Goal: Task Accomplishment & Management: Complete application form

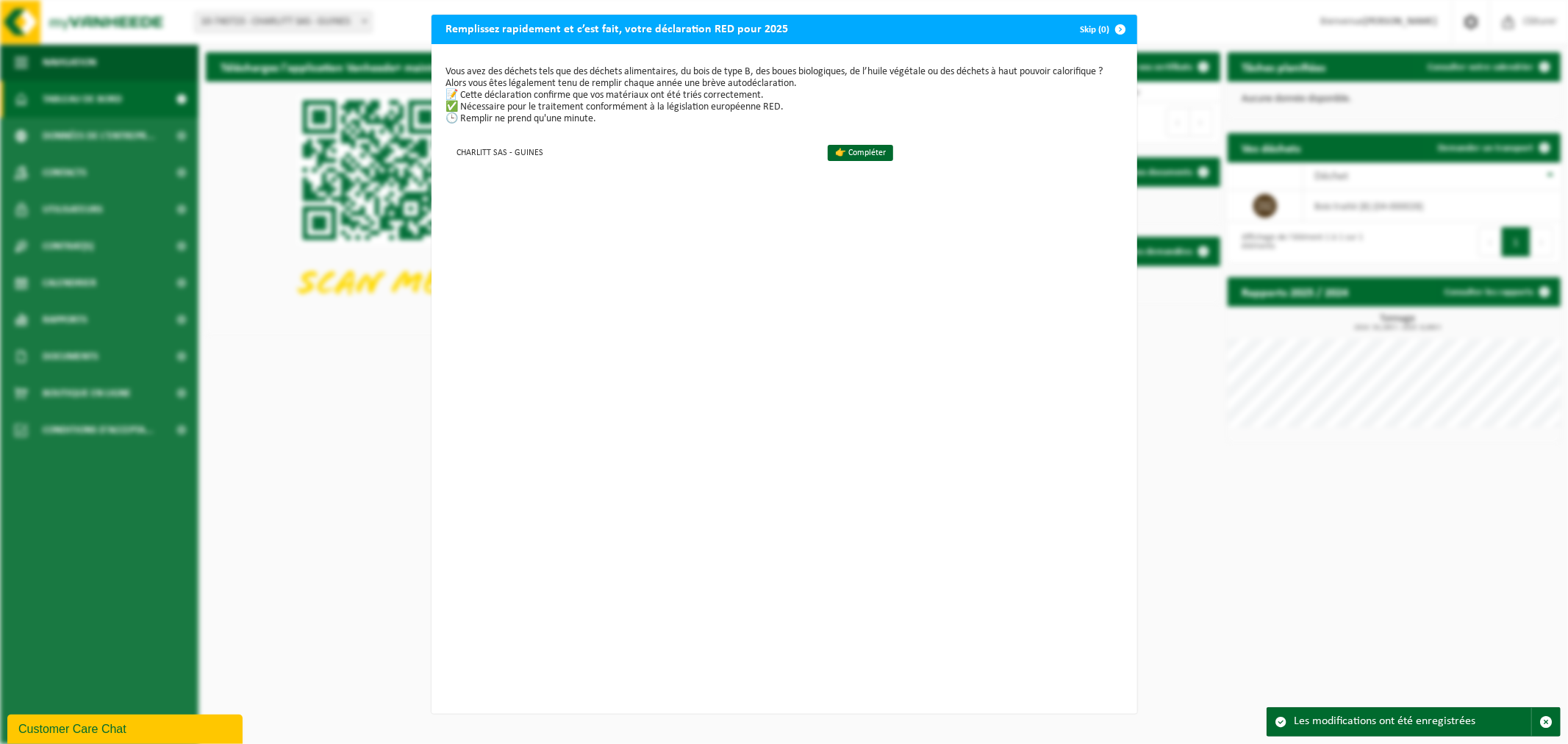
drag, startPoint x: 860, startPoint y: 150, endPoint x: 944, endPoint y: 266, distance: 143.2
click at [860, 150] on link "👉 Compléter" at bounding box center [860, 153] width 65 height 16
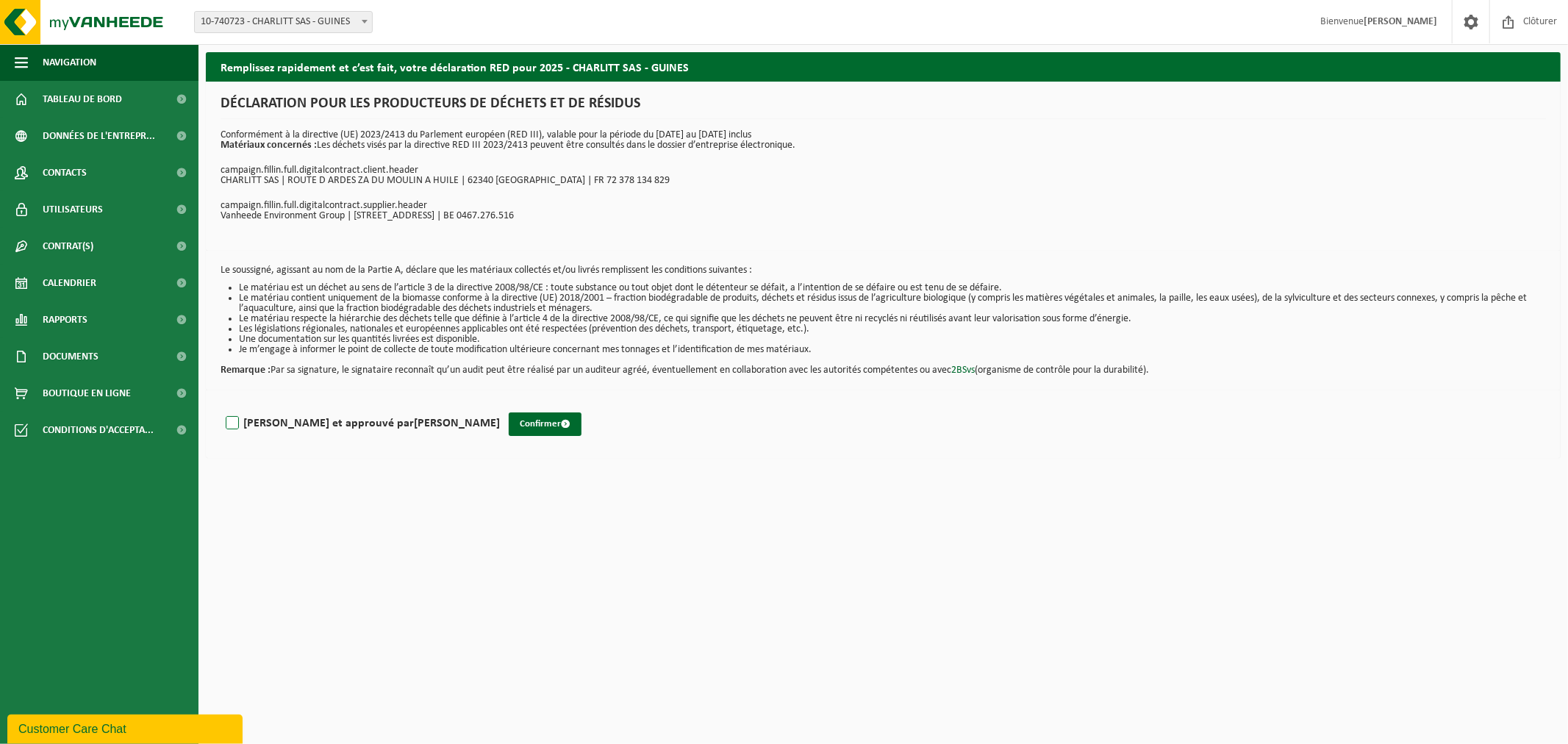
click at [225, 422] on label "Lu et approuvé par VIRGINIE LOUIS" at bounding box center [361, 423] width 277 height 22
click at [499, 405] on input "Lu et approuvé par VIRGINIE LOUIS" at bounding box center [499, 404] width 1 height 1
checkbox input "true"
click at [509, 427] on button "Confirmer" at bounding box center [544, 424] width 72 height 24
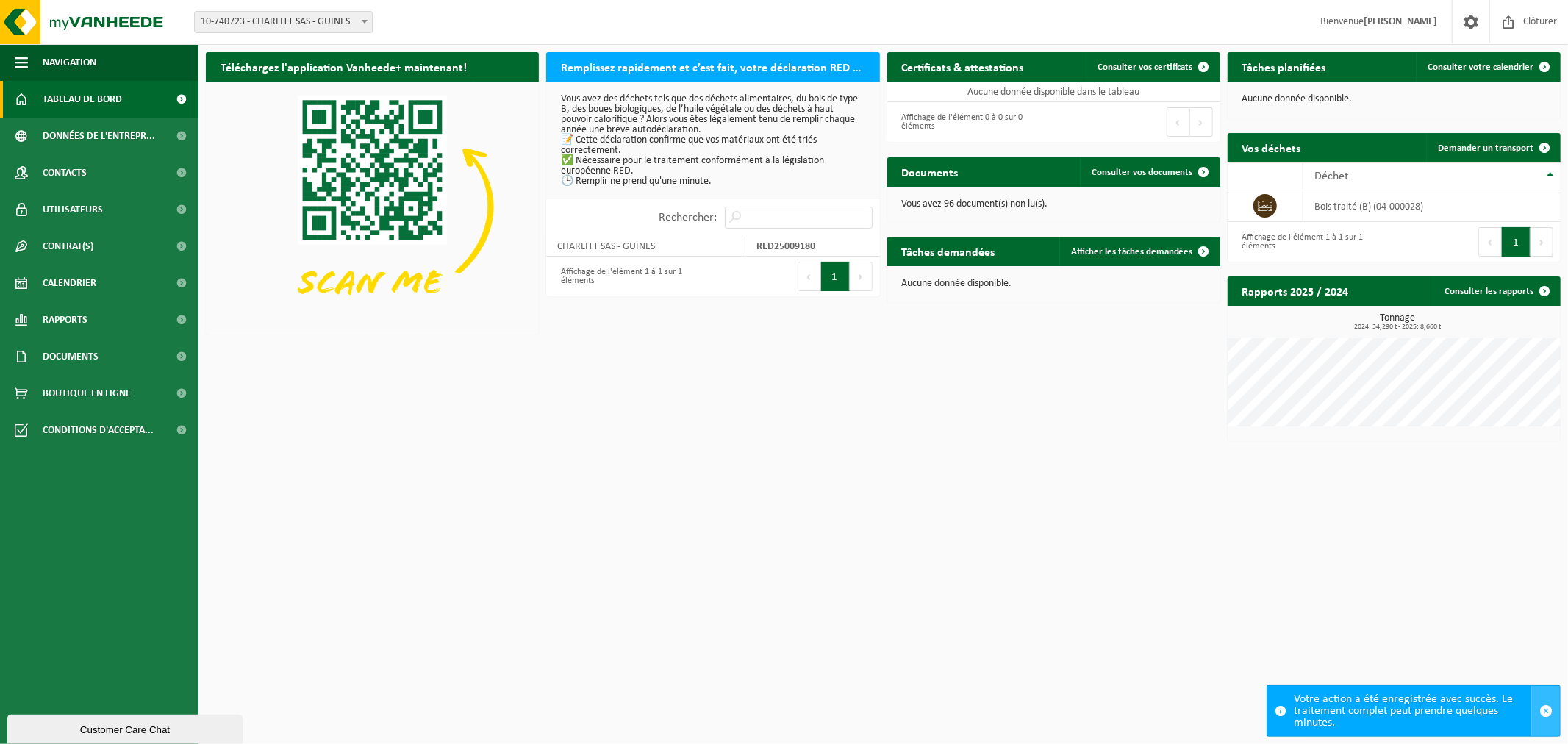
click at [1542, 709] on span "button" at bounding box center [1546, 710] width 13 height 13
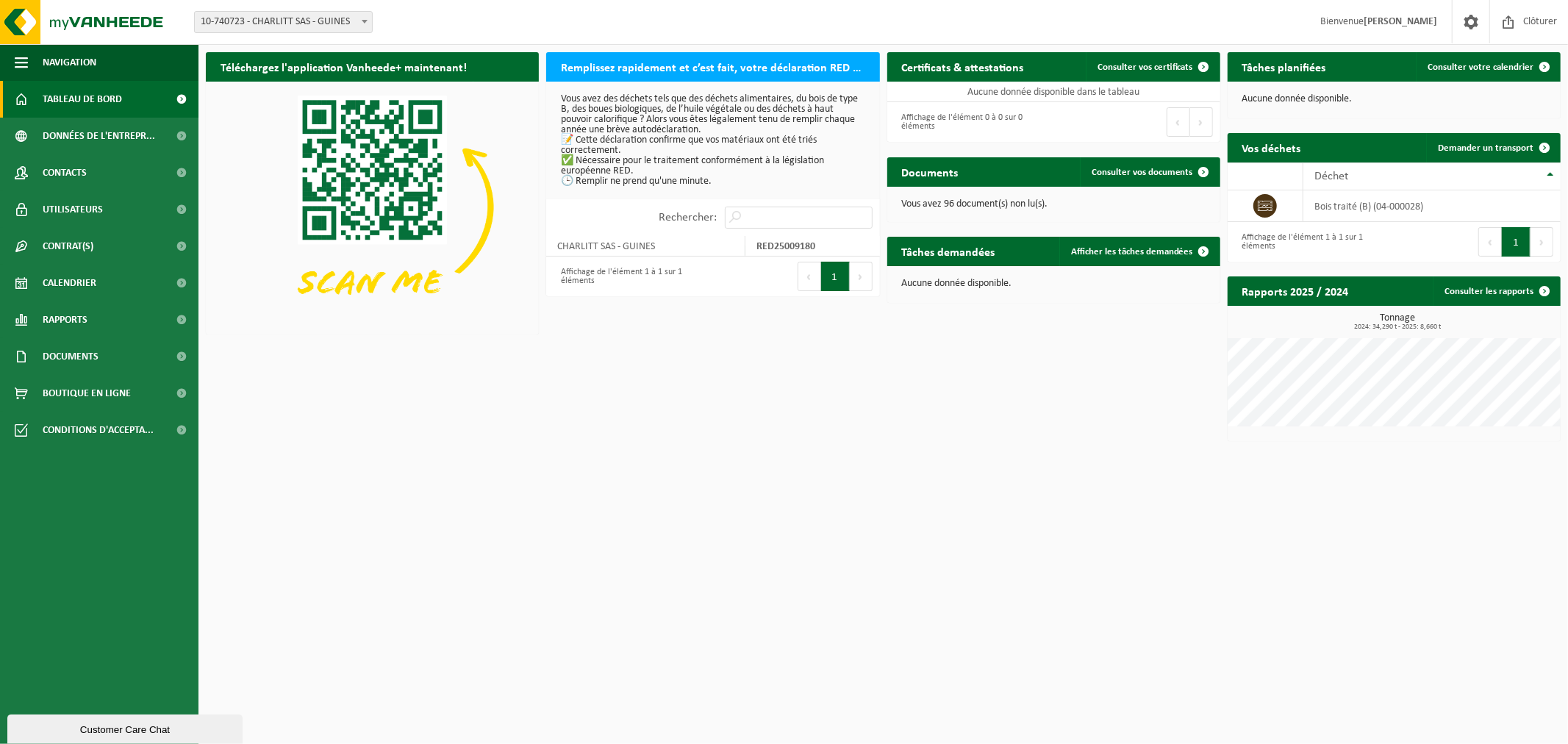
click at [1034, 556] on html "Site: 10-740723 - CHARLITT SAS - GUINES 10-740723 - CHARLITT SAS - GUINES Bienv…" at bounding box center [784, 372] width 1568 height 744
click at [1164, 173] on span "Consulter vos documents" at bounding box center [1142, 172] width 102 height 9
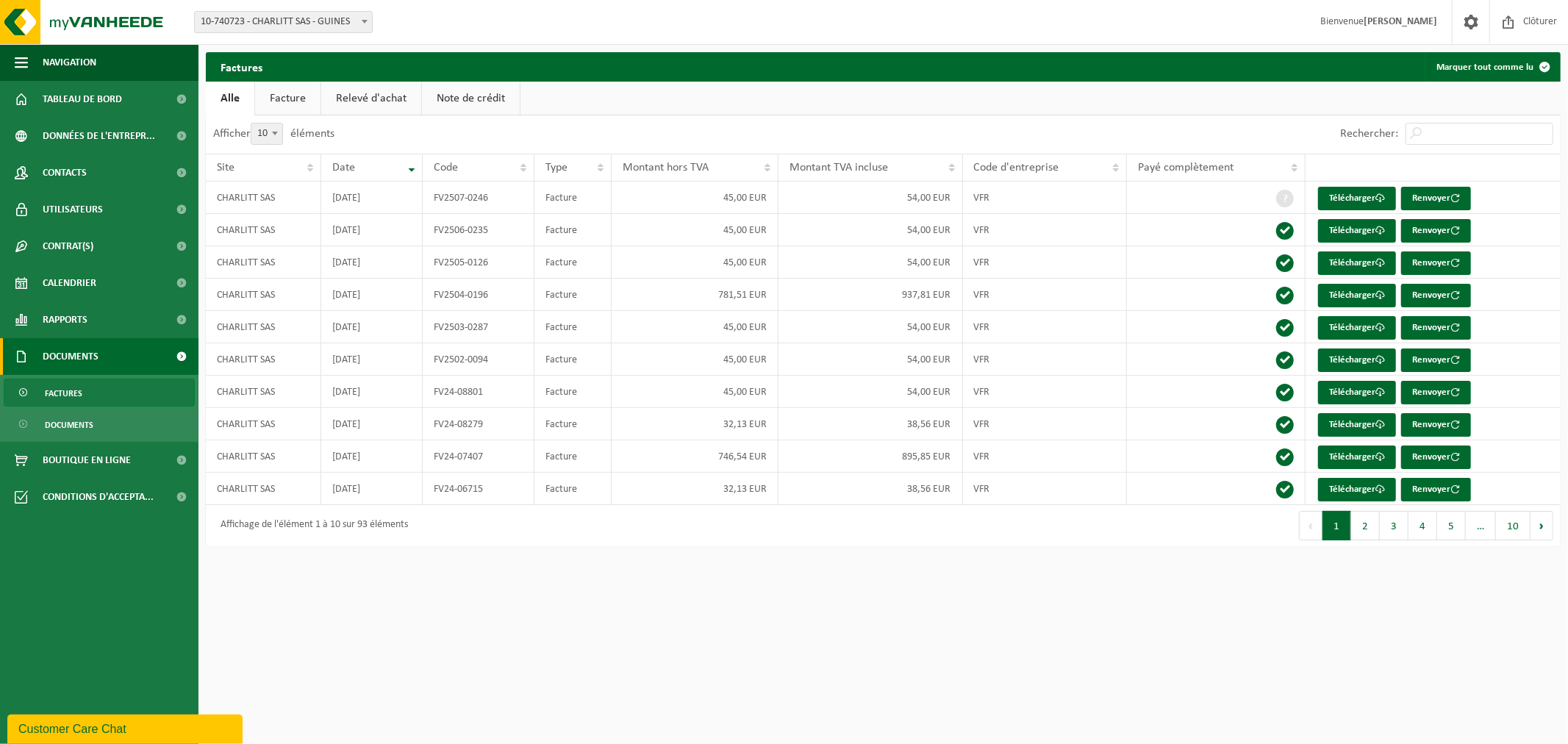
click at [307, 102] on link "Facture" at bounding box center [287, 98] width 65 height 34
click at [103, 98] on span "Tableau de bord" at bounding box center [82, 99] width 80 height 37
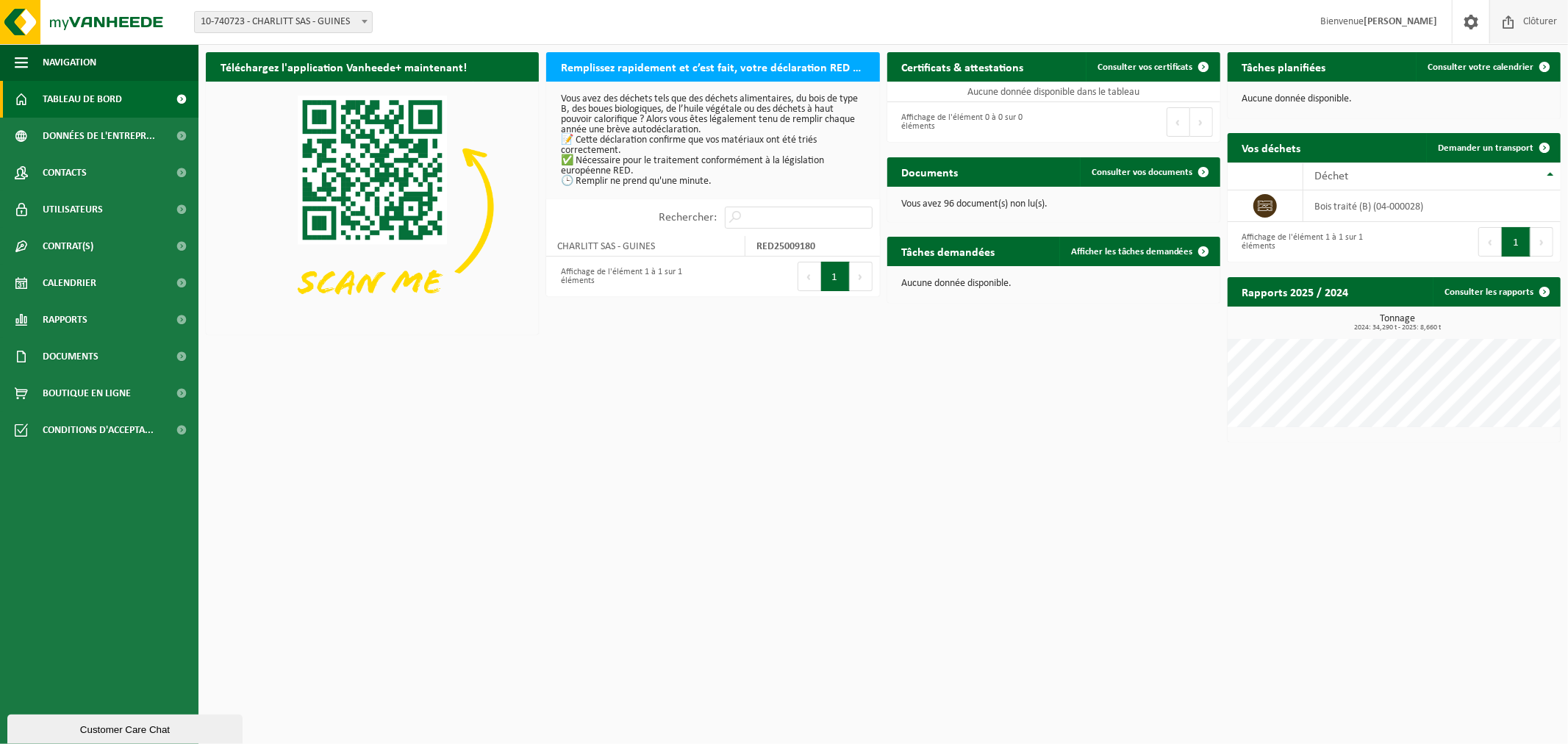
click at [1534, 16] on span "Clôturer" at bounding box center [1540, 21] width 41 height 43
